Goal: Use online tool/utility: Utilize a website feature to perform a specific function

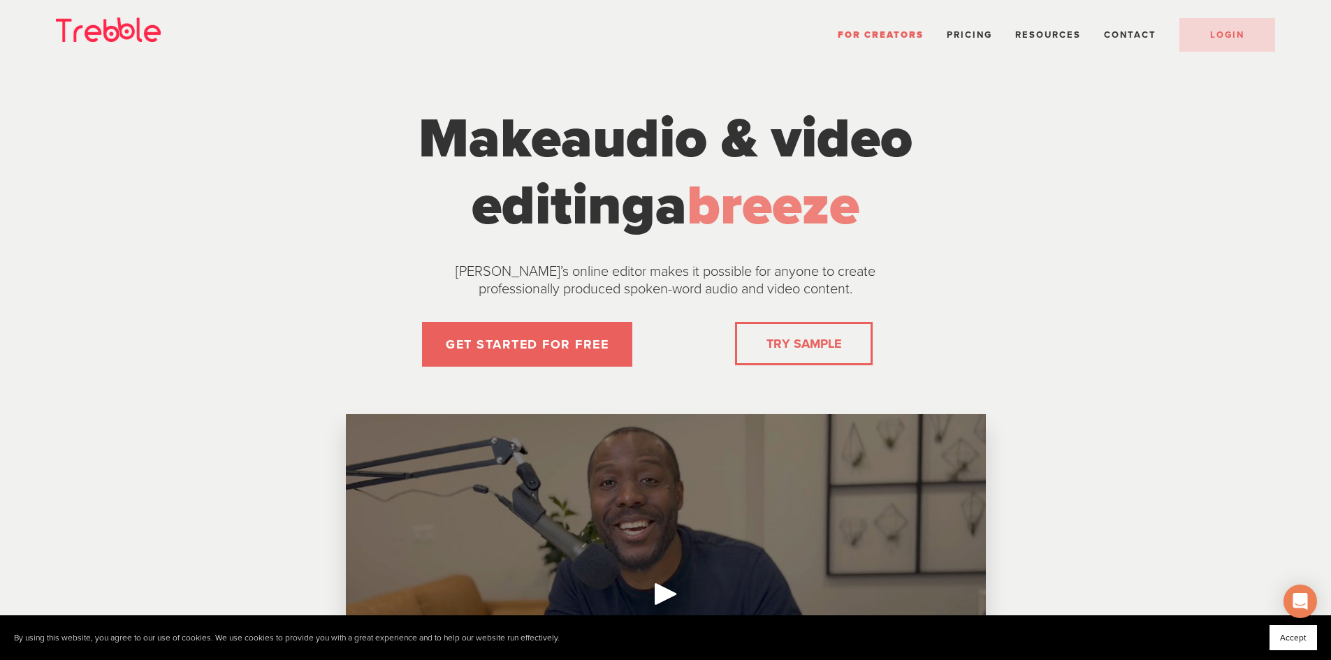
click at [805, 355] on link "TRY SAMPLE" at bounding box center [804, 344] width 86 height 28
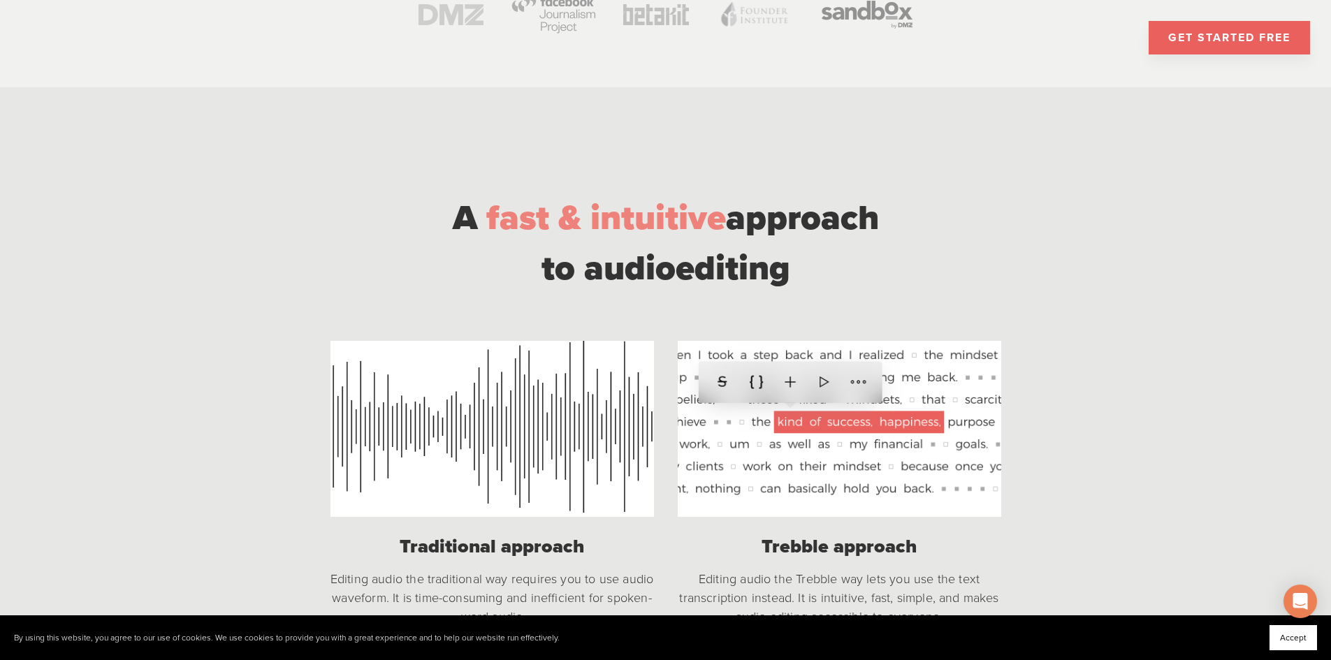
scroll to position [909, 0]
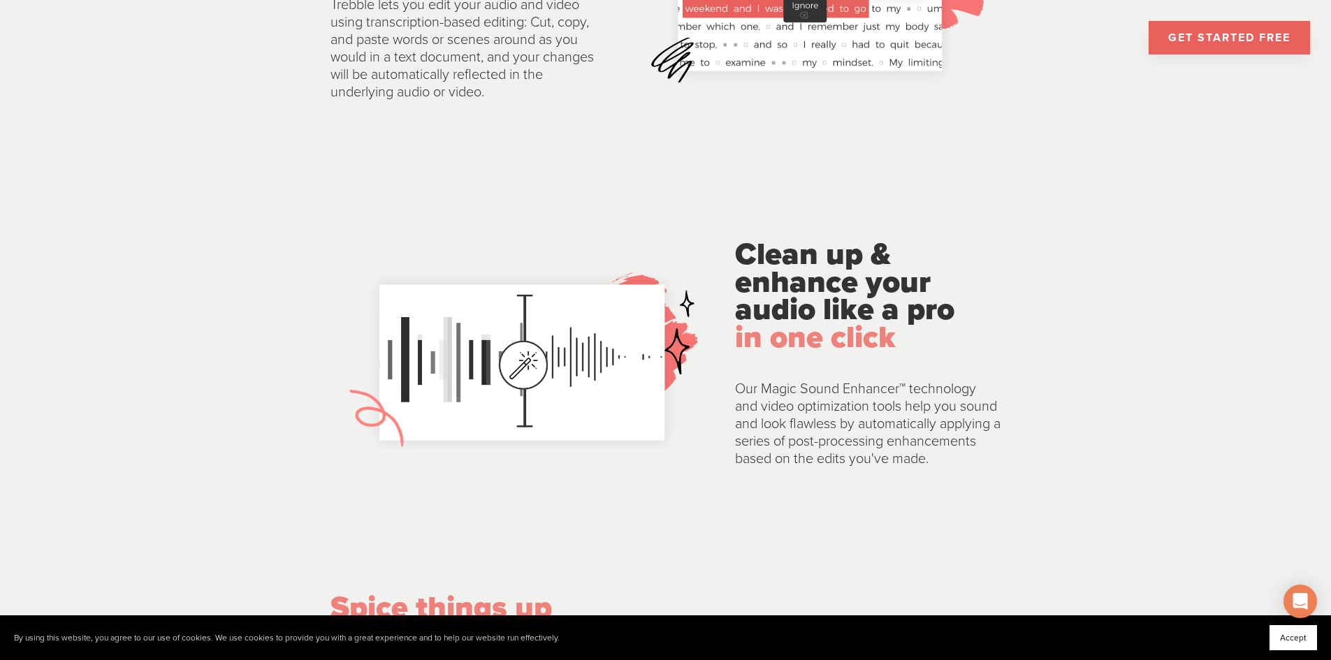
scroll to position [1957, 0]
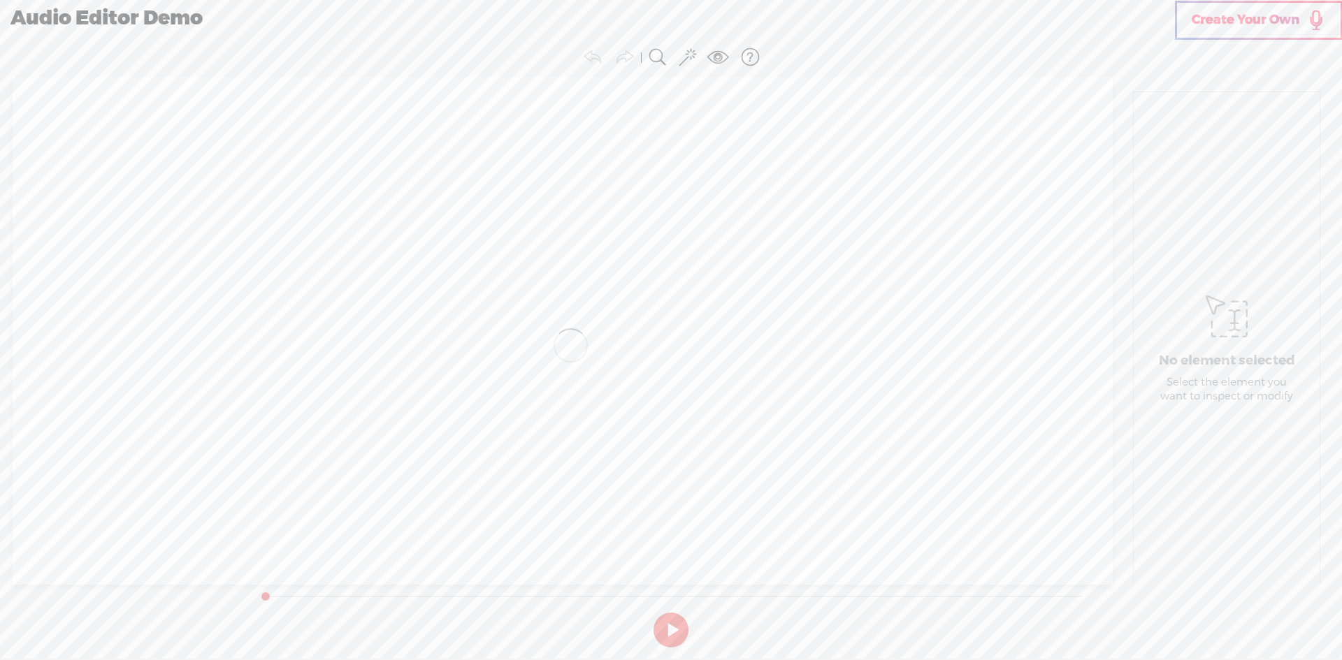
click at [586, 332] on div at bounding box center [563, 331] width 1100 height 508
drag, startPoint x: 577, startPoint y: 349, endPoint x: 1082, endPoint y: 274, distance: 510.9
click at [586, 350] on div at bounding box center [563, 331] width 1100 height 508
click at [1229, 304] on icon at bounding box center [1227, 316] width 42 height 71
click at [1229, 306] on icon at bounding box center [1227, 316] width 42 height 71
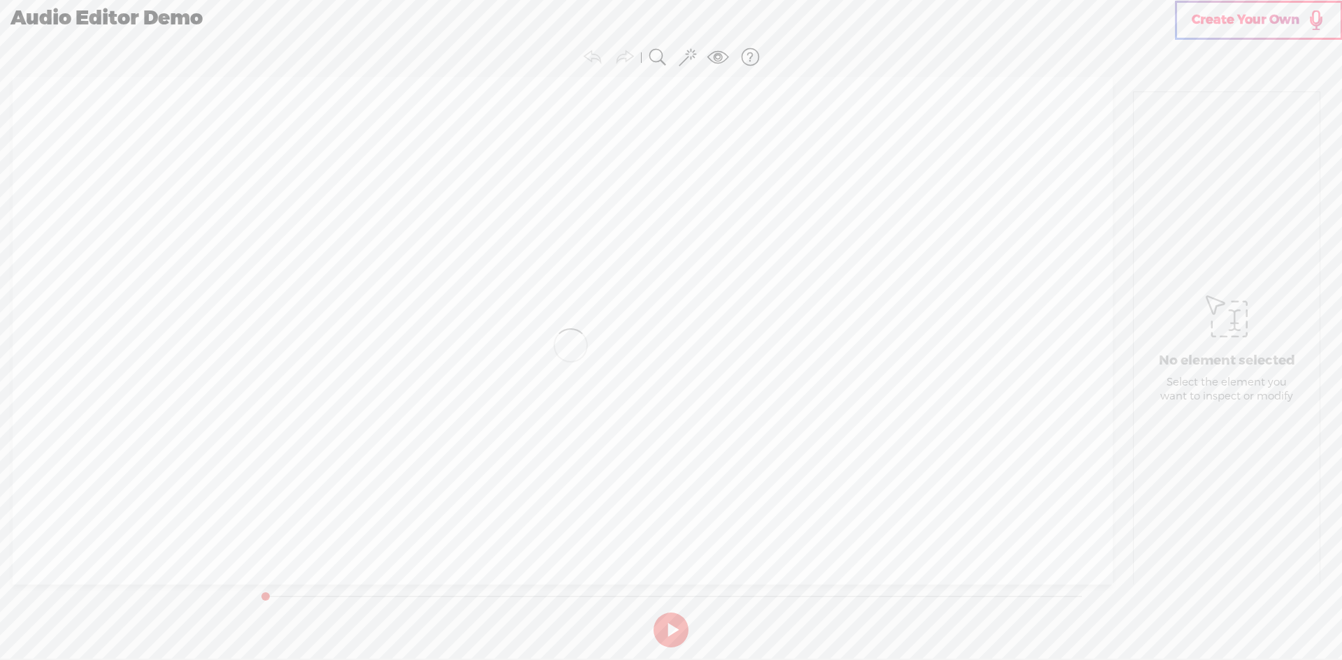
click at [1210, 306] on icon at bounding box center [1227, 316] width 42 height 71
